Goal: Information Seeking & Learning: Learn about a topic

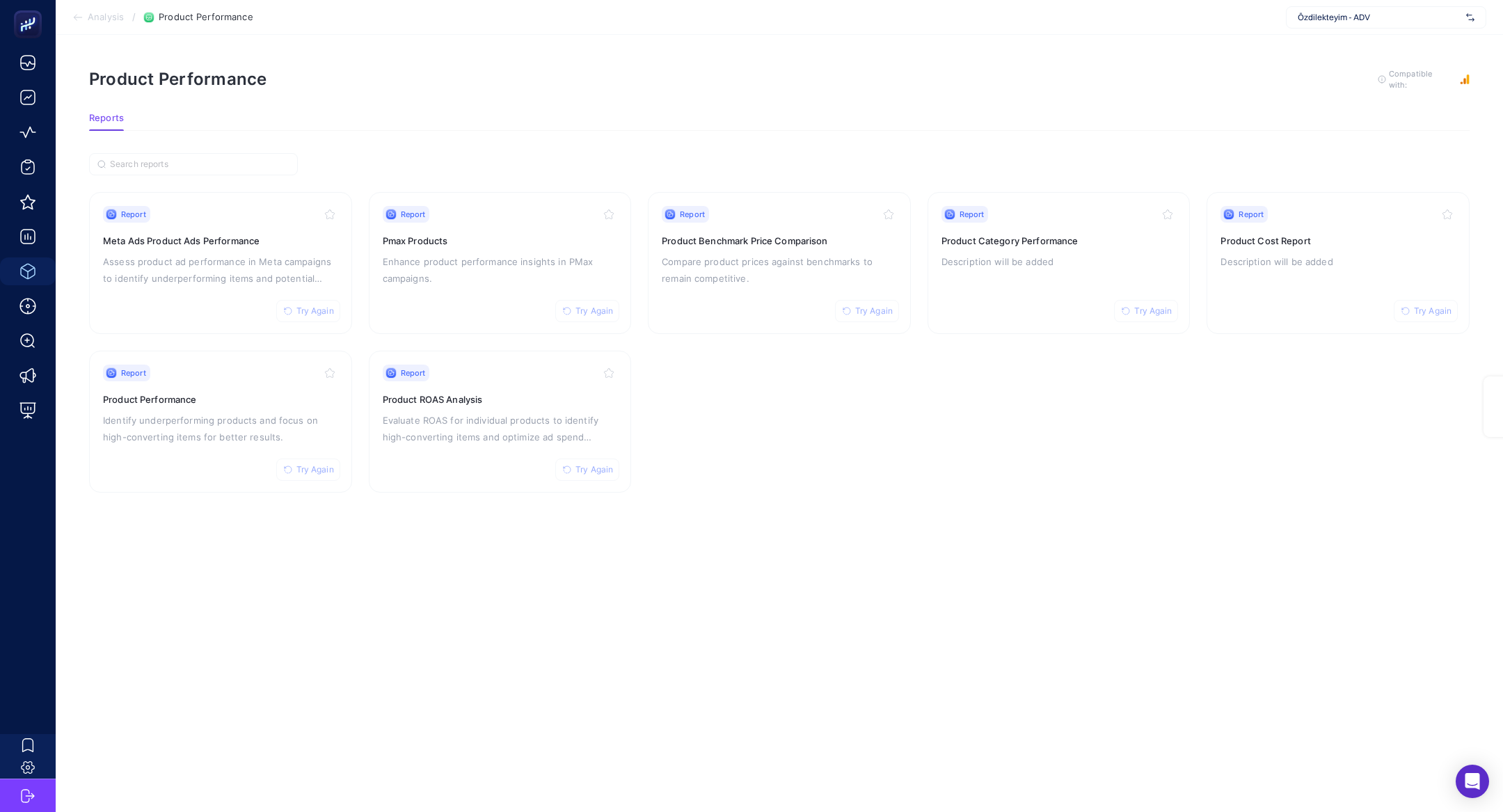
click at [1357, 9] on div "Özdilekteyim - ADV" at bounding box center [1387, 17] width 201 height 22
type input "sporjinal"
click at [1375, 45] on div "Sporjinal" at bounding box center [1387, 45] width 199 height 22
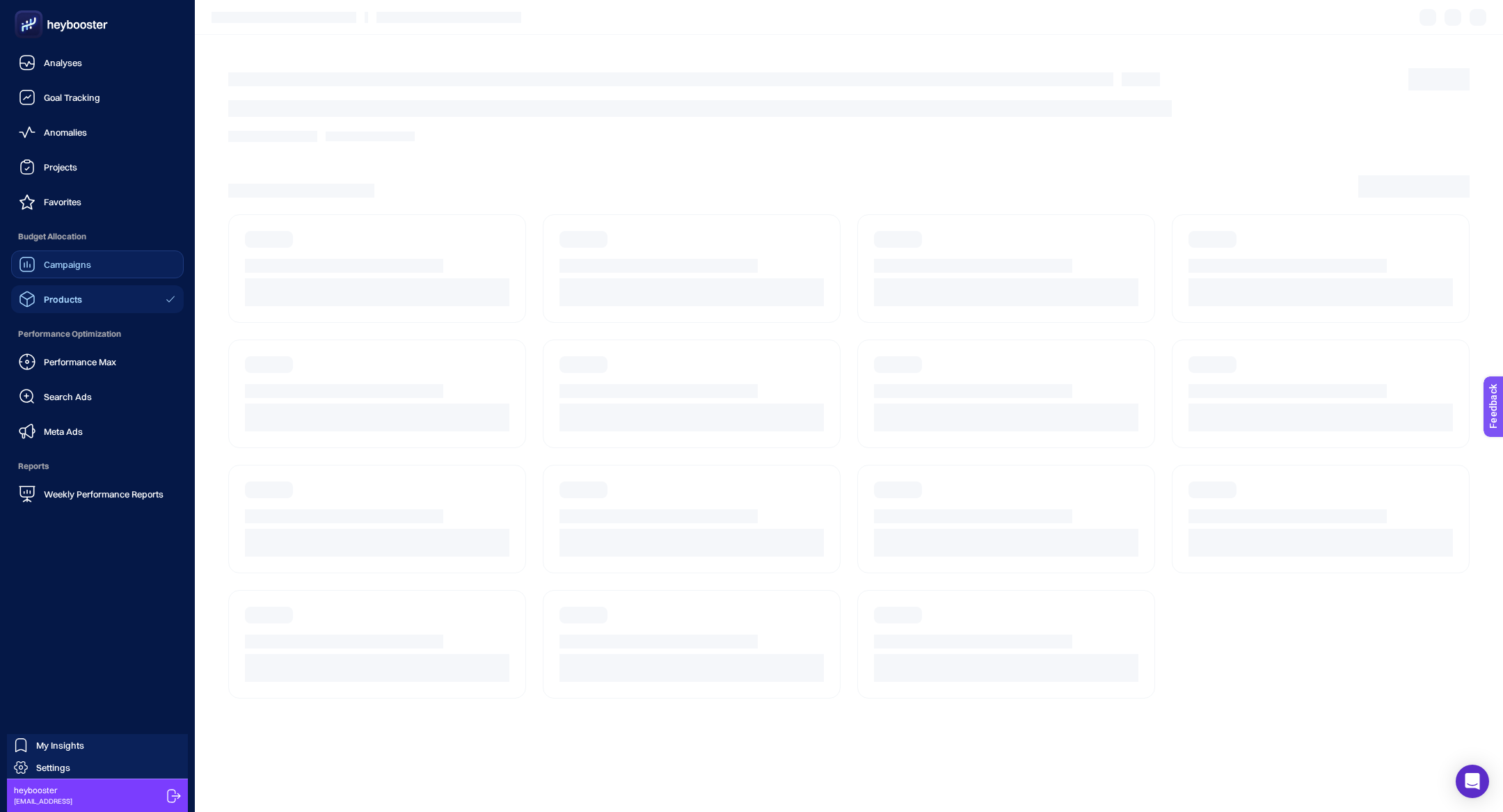
click at [76, 261] on span "Campaigns" at bounding box center [68, 264] width 48 height 11
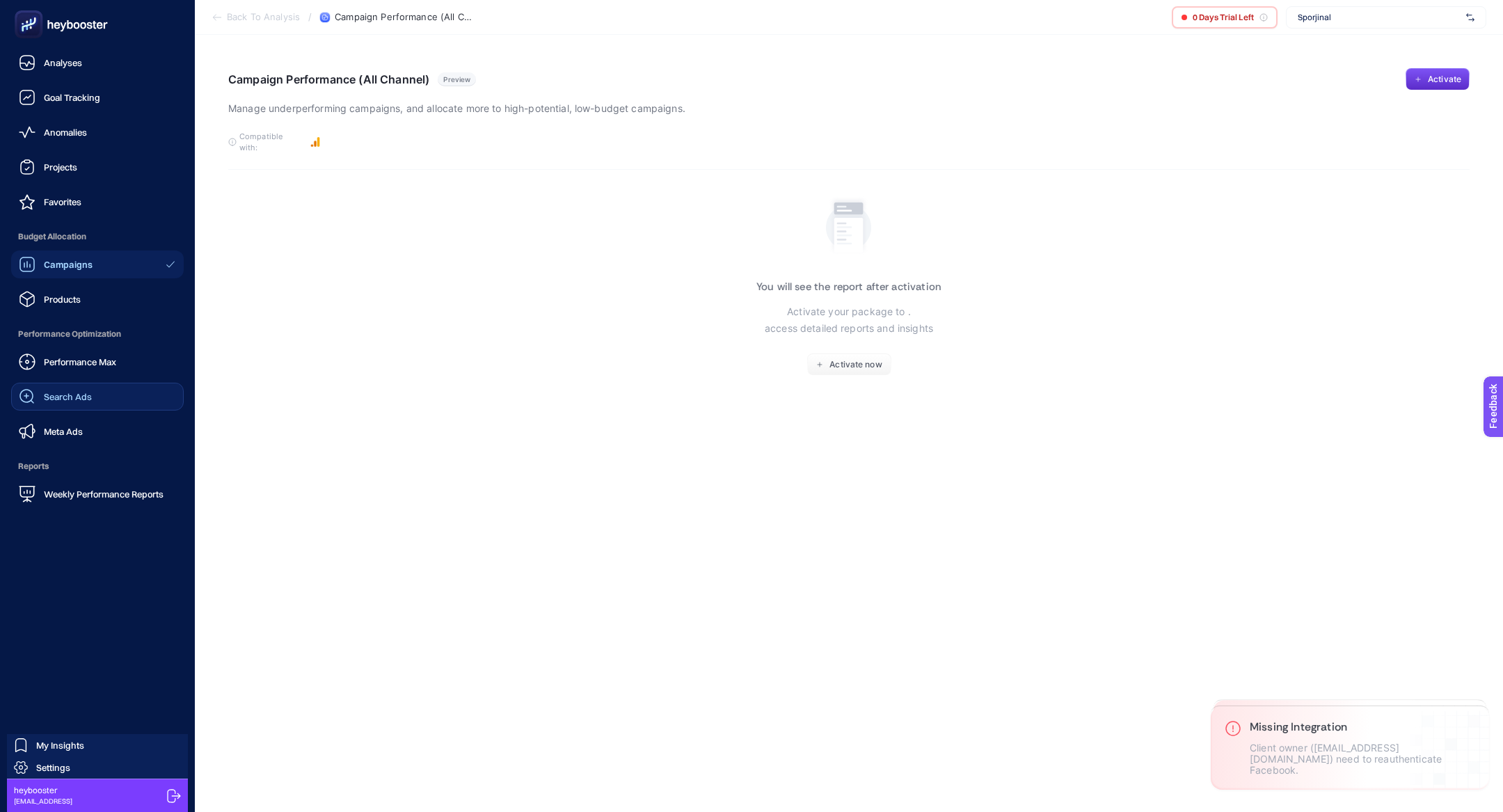
click at [85, 382] on div "Performance Max Search Ads Meta Ads" at bounding box center [97, 396] width 173 height 97
click at [92, 392] on link "Search Ads" at bounding box center [97, 396] width 173 height 28
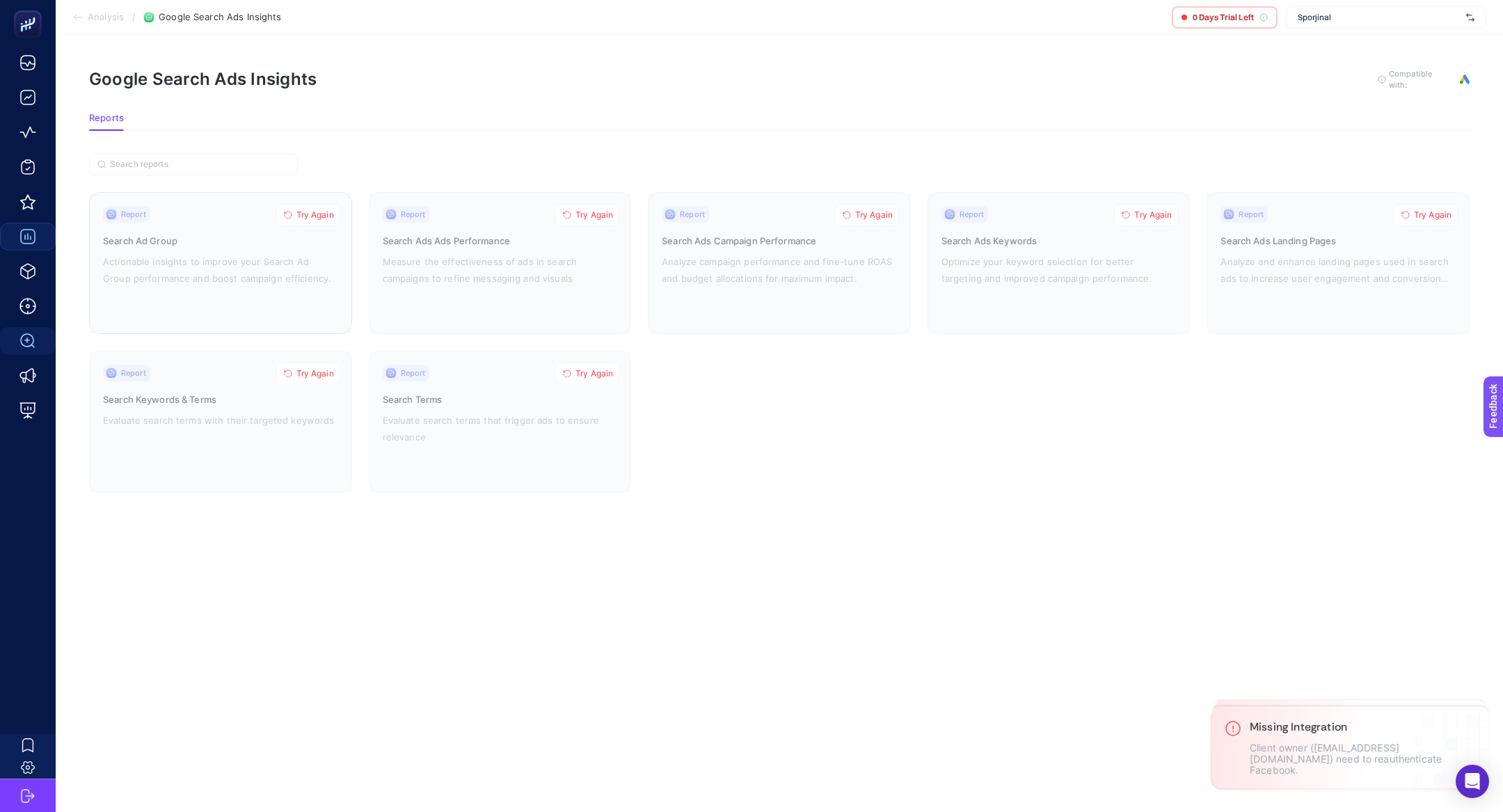
click at [248, 253] on div at bounding box center [220, 263] width 261 height 141
